Goal: Information Seeking & Learning: Learn about a topic

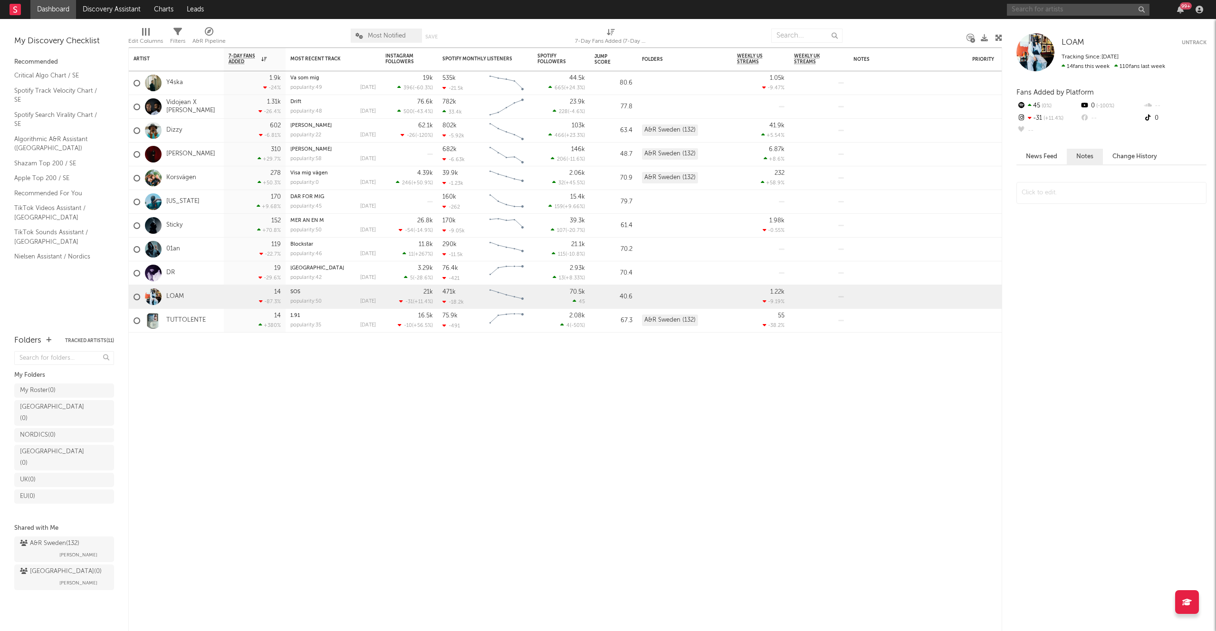
click at [1073, 10] on input "text" at bounding box center [1078, 10] width 143 height 12
drag, startPoint x: 1004, startPoint y: 3, endPoint x: 794, endPoint y: -9, distance: 209.4
click at [794, 0] on html "Dashboard Discovery Assistant Charts Leads [PERSON_NAME] 99 + Notifications Set…" at bounding box center [608, 315] width 1216 height 631
paste input "[URL][DOMAIN_NAME]"
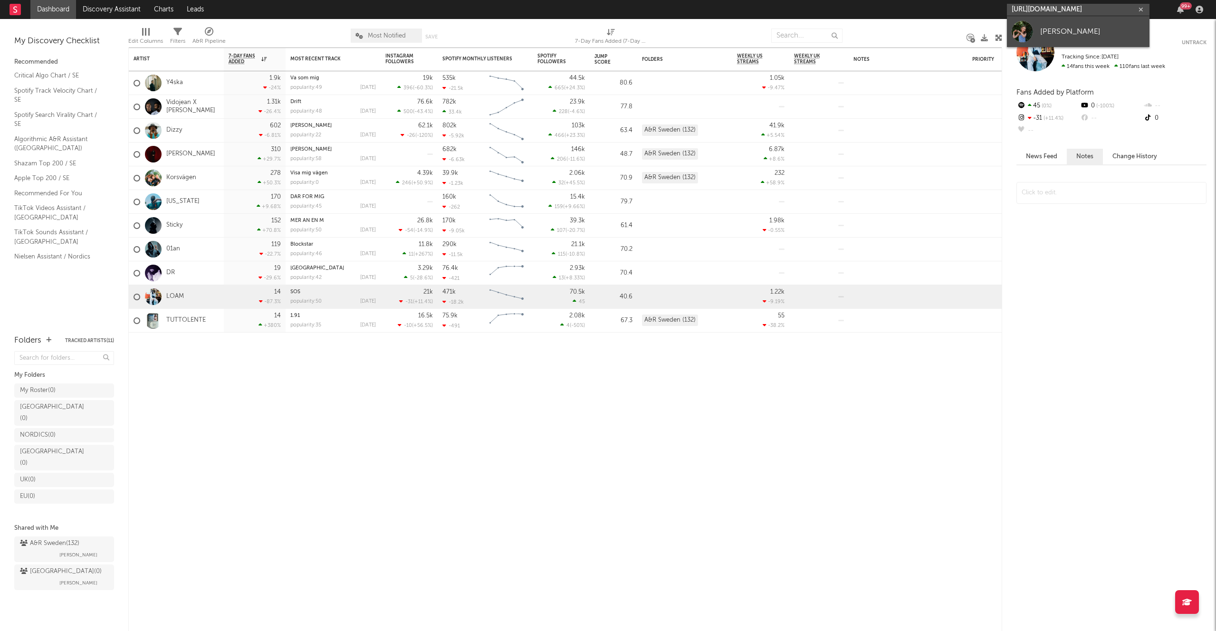
type input "[URL][DOMAIN_NAME]"
click at [1060, 34] on div "[PERSON_NAME]" at bounding box center [1092, 31] width 105 height 11
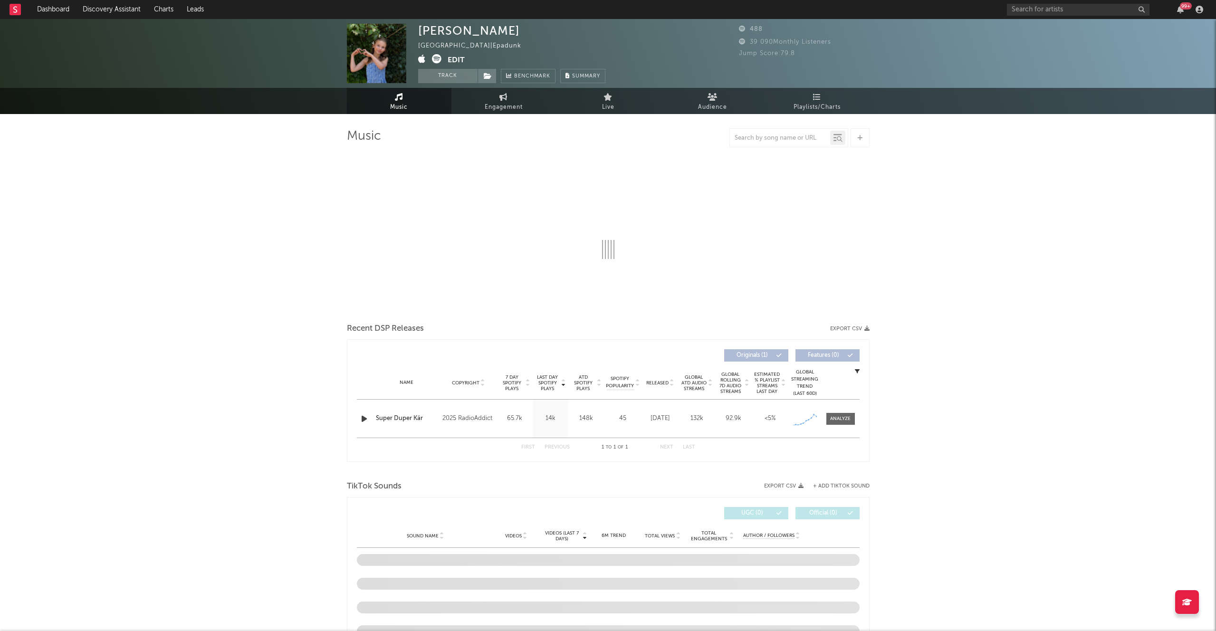
select select "1w"
